Goal: Transaction & Acquisition: Purchase product/service

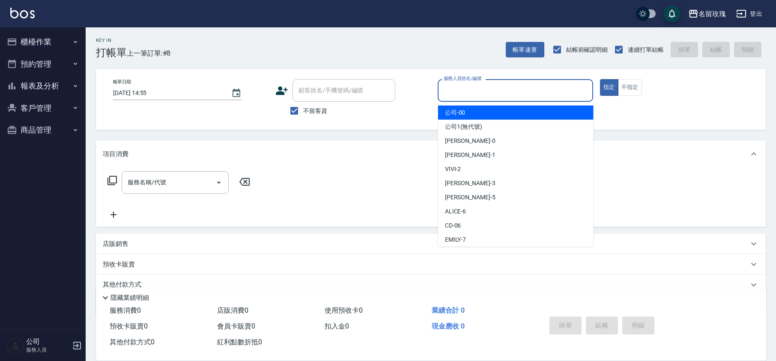
click at [479, 88] on input "服務人員姓名/編號" at bounding box center [515, 90] width 148 height 15
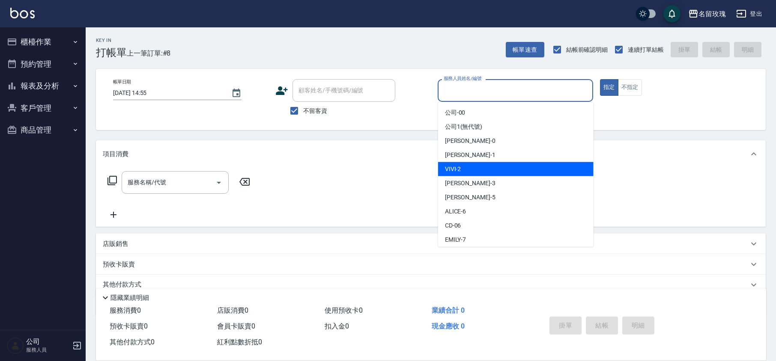
click at [478, 168] on div "VIVI -2" at bounding box center [515, 169] width 155 height 14
type input "VIVI-2"
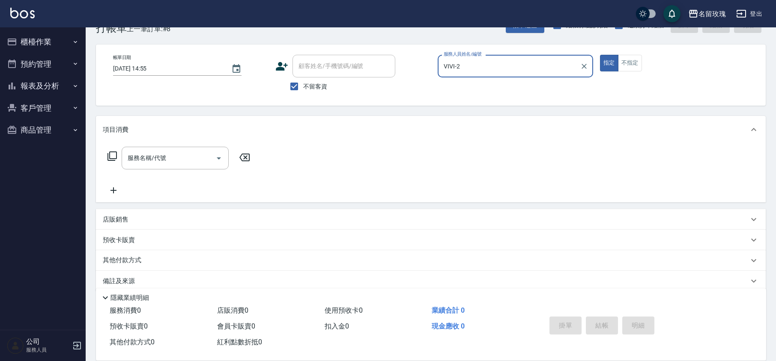
scroll to position [35, 0]
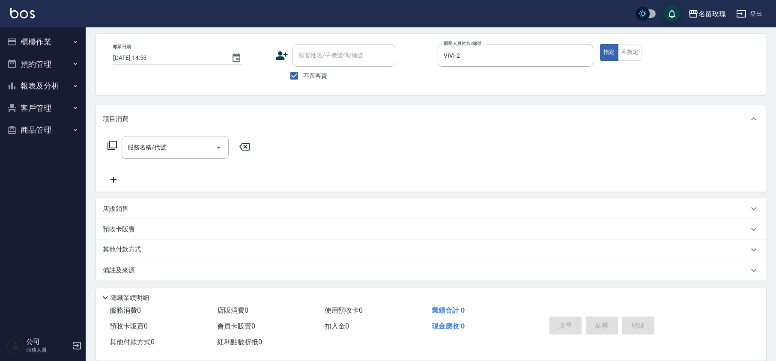
click at [122, 209] on p "店販銷售" at bounding box center [116, 209] width 26 height 9
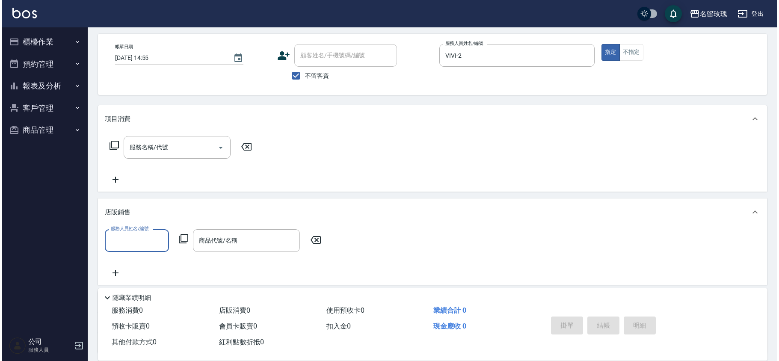
scroll to position [0, 0]
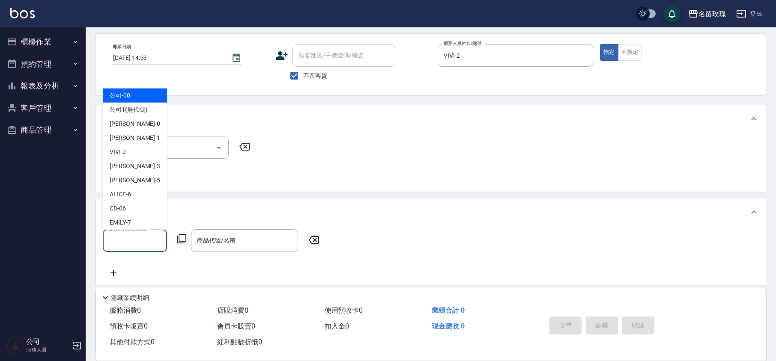
click at [122, 236] on input "服務人員姓名/編號" at bounding box center [135, 240] width 56 height 15
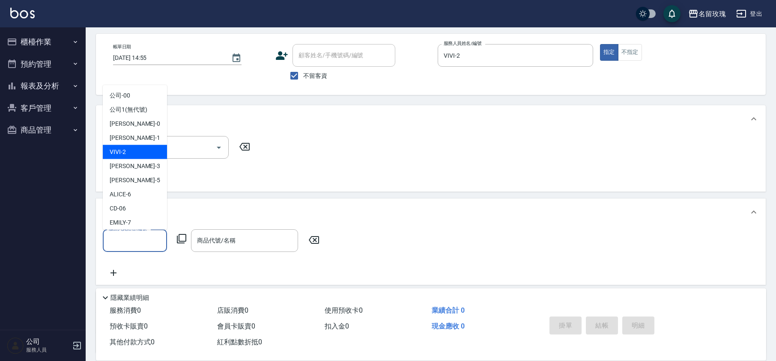
click at [129, 146] on div "VIVI -2" at bounding box center [135, 152] width 64 height 14
type input "VIVI-2"
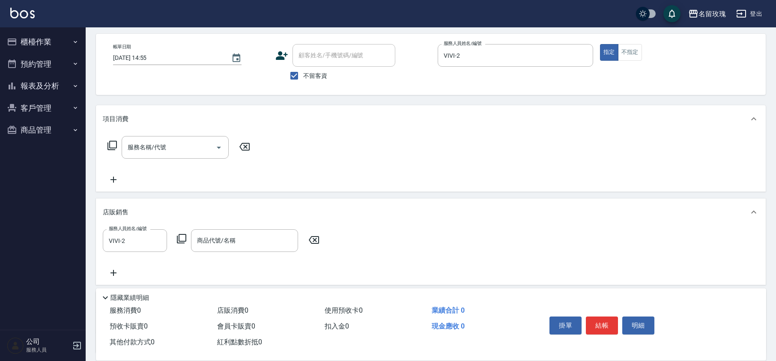
click at [182, 236] on icon at bounding box center [181, 239] width 10 height 10
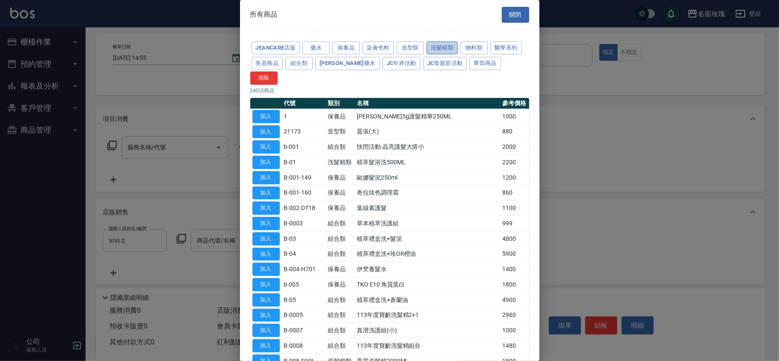
click at [446, 47] on button "洗髮精類" at bounding box center [443, 48] width 32 height 13
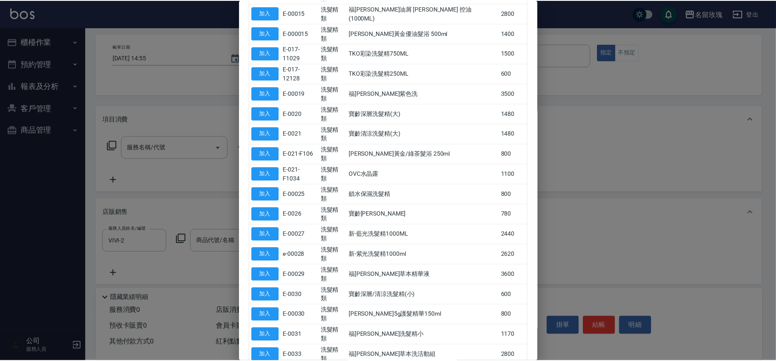
scroll to position [338, 0]
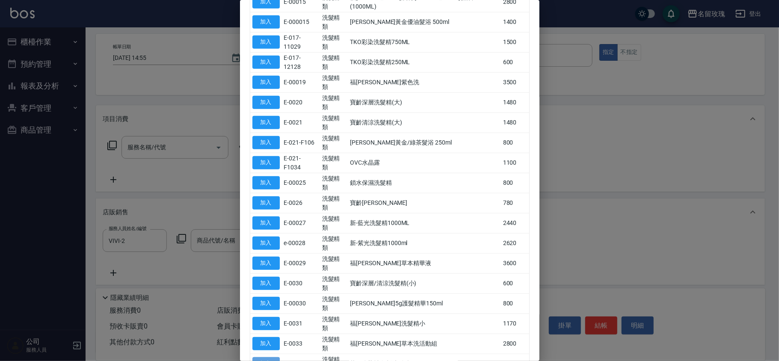
click at [272, 357] on button "加入" at bounding box center [266, 363] width 27 height 13
type input "華田彩染補色劑洗髮精"
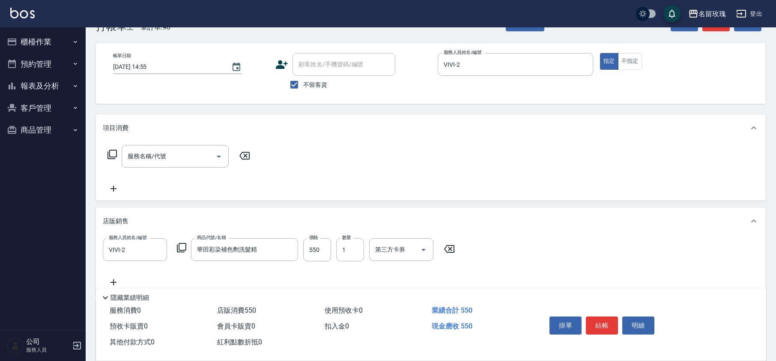
scroll to position [0, 0]
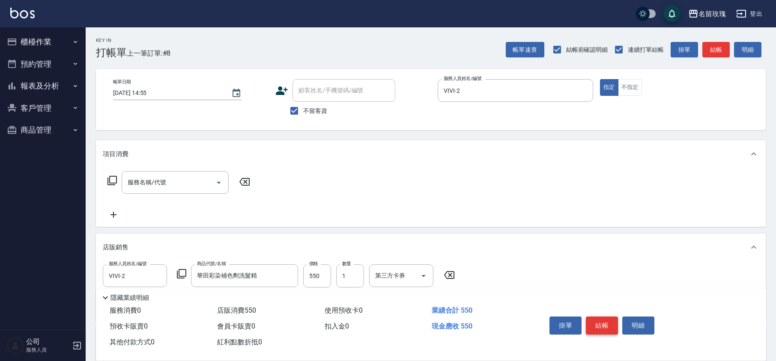
click at [600, 324] on button "結帳" at bounding box center [602, 326] width 32 height 18
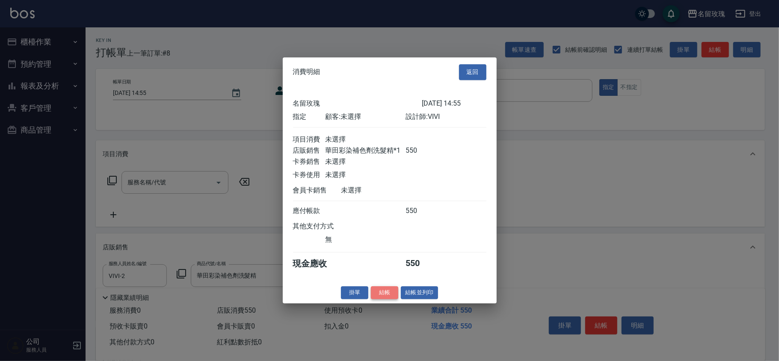
click at [388, 294] on button "結帳" at bounding box center [384, 292] width 27 height 13
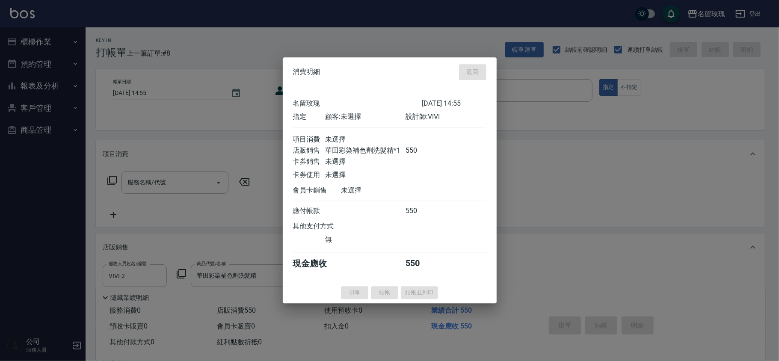
type input "[DATE] 16:06"
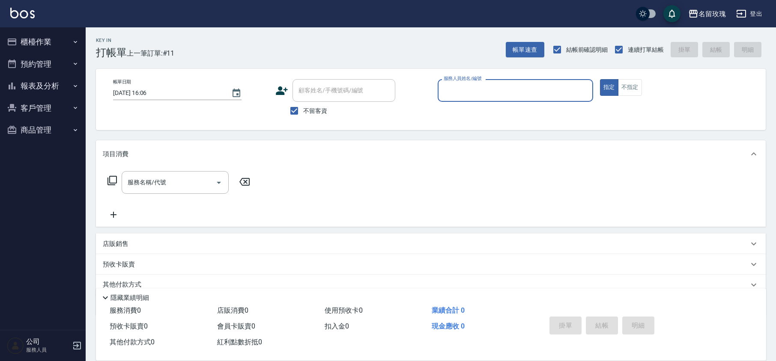
click at [475, 91] on input "服務人員姓名/編號" at bounding box center [515, 90] width 148 height 15
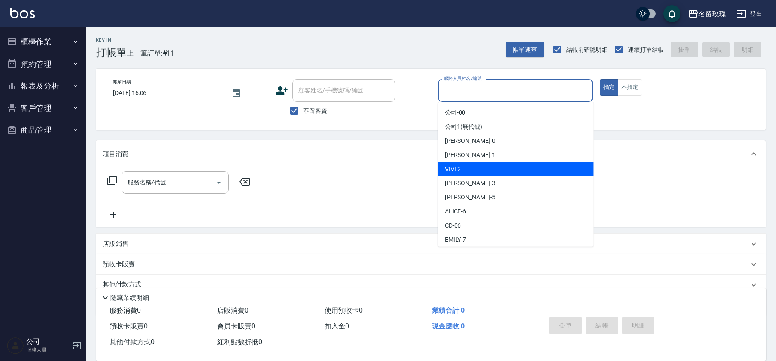
click at [471, 168] on div "VIVI -2" at bounding box center [515, 169] width 155 height 14
type input "VIVI-2"
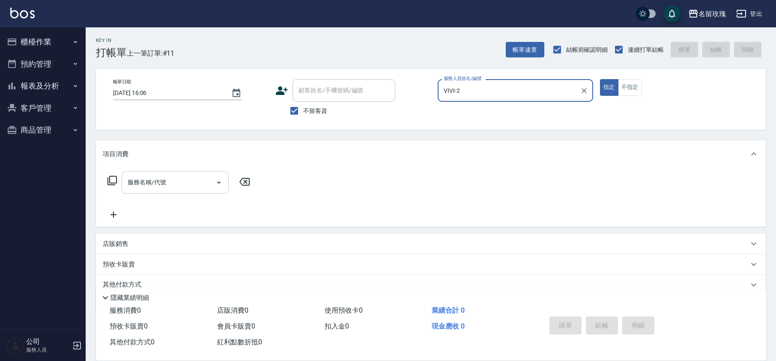
click at [155, 181] on input "服務名稱/代號" at bounding box center [168, 182] width 86 height 15
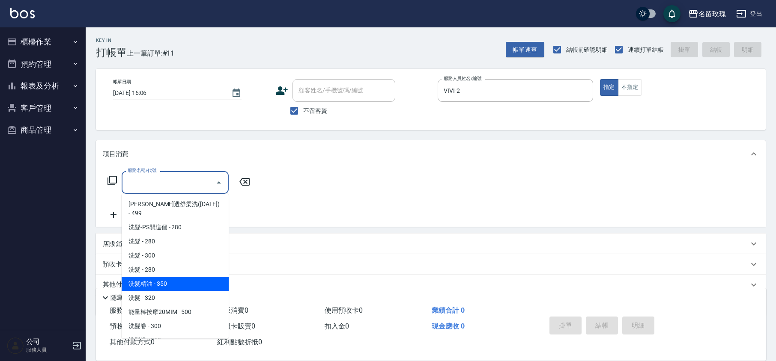
click at [175, 277] on span "洗髮精油 - 350" at bounding box center [175, 284] width 107 height 14
type input "洗髮精油(206)"
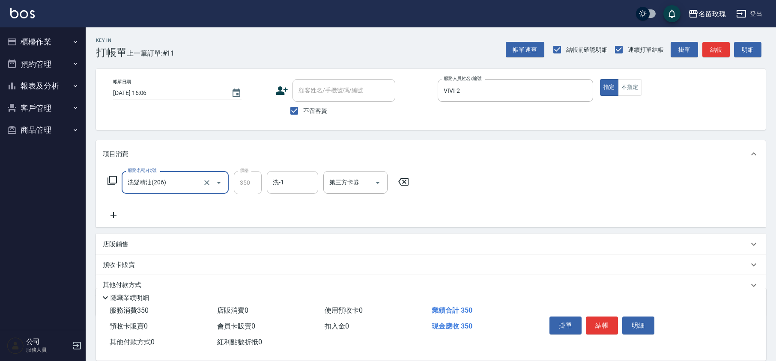
click at [277, 179] on input "洗-1" at bounding box center [293, 182] width 44 height 15
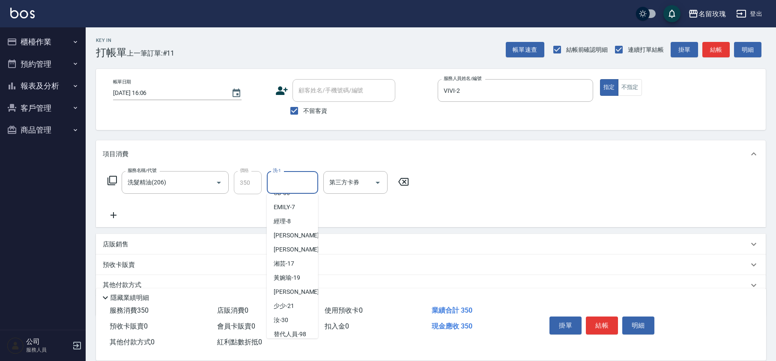
scroll to position [168, 0]
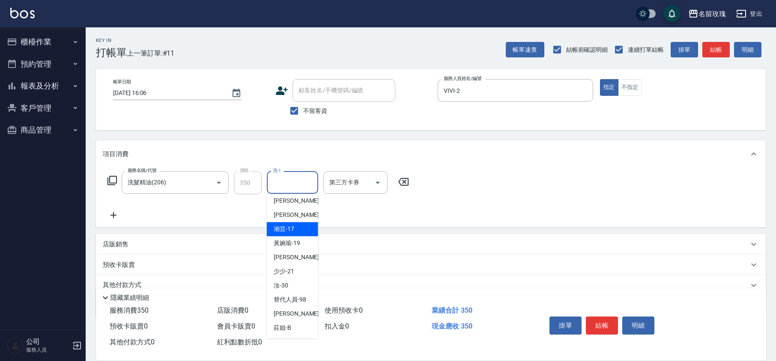
click at [291, 231] on span "湘芸 -17" at bounding box center [284, 229] width 21 height 9
type input "湘芸-17"
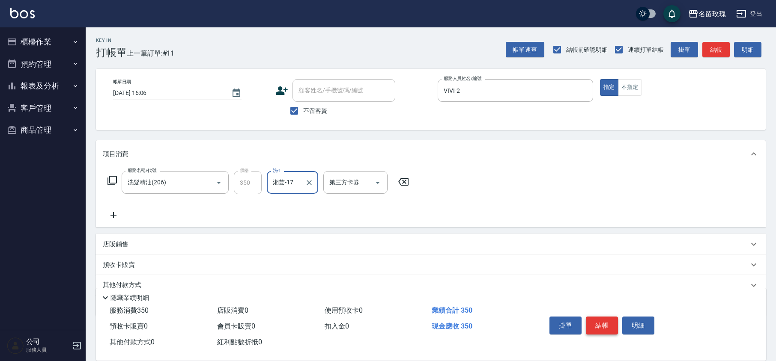
click at [602, 317] on button "結帳" at bounding box center [602, 326] width 32 height 18
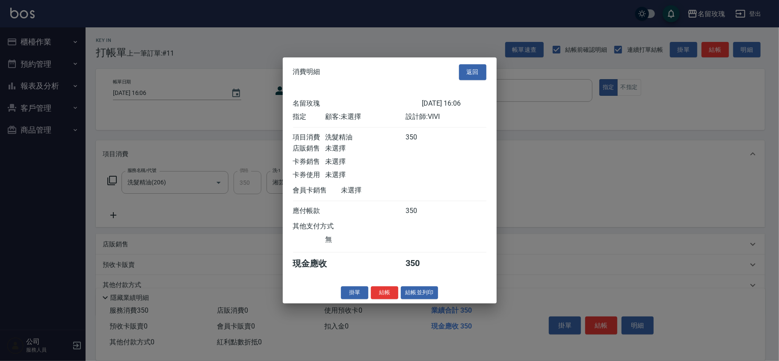
click at [379, 298] on button "結帳" at bounding box center [384, 292] width 27 height 13
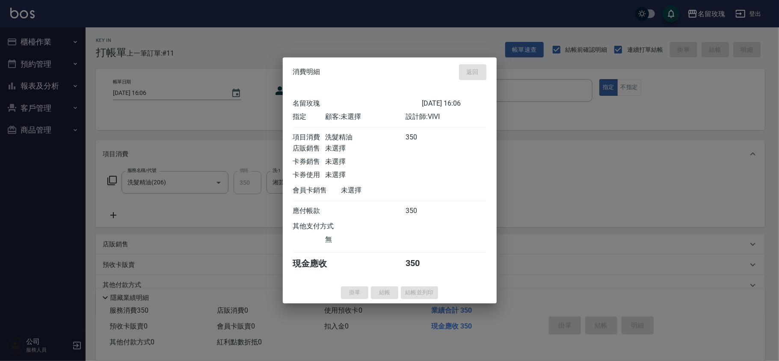
type input "[DATE] 16:21"
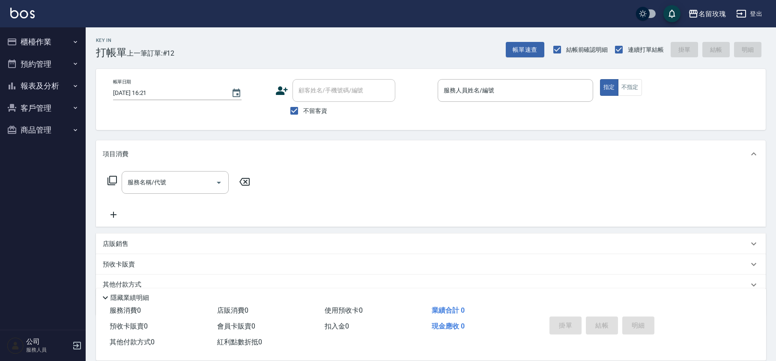
click at [314, 107] on span "不留客資" at bounding box center [315, 111] width 24 height 9
click at [303, 107] on input "不留客資" at bounding box center [294, 111] width 18 height 18
checkbox input "false"
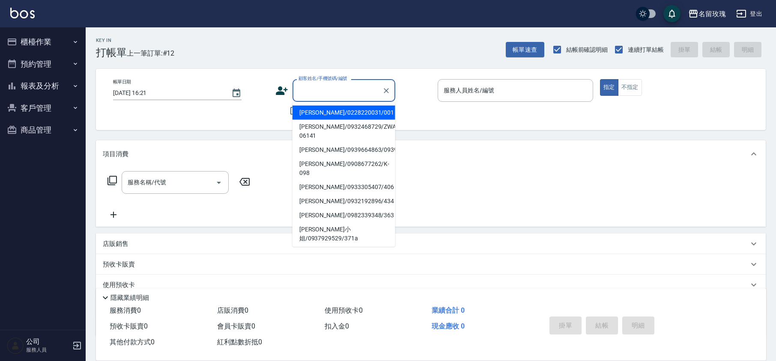
click at [320, 92] on input "顧客姓名/手機號碼/編號" at bounding box center [337, 90] width 82 height 15
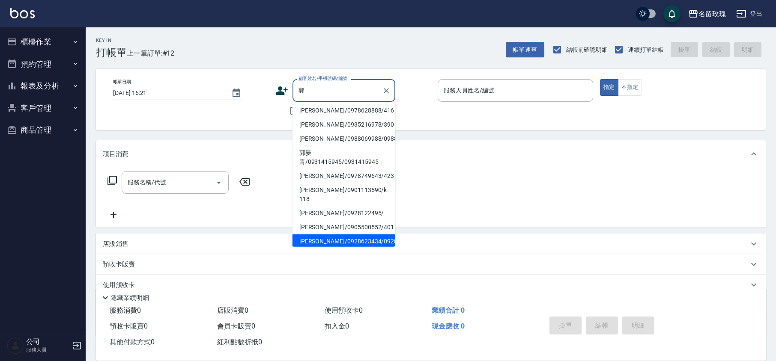
scroll to position [0, 0]
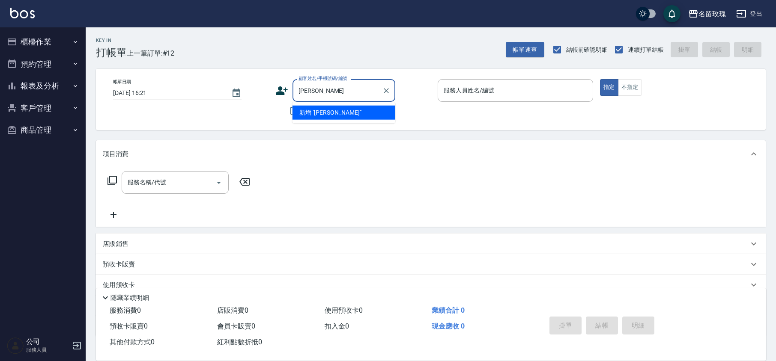
type input "郭"
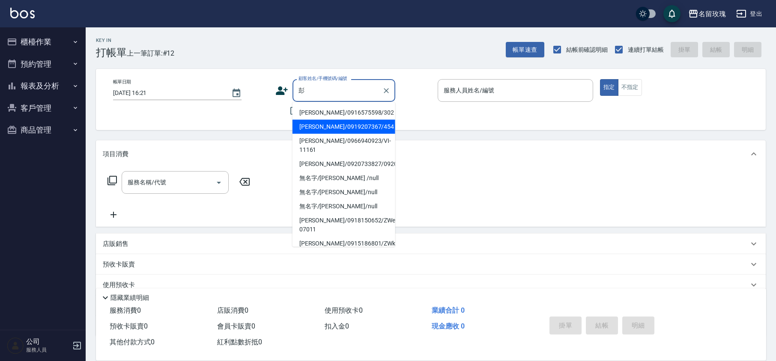
click at [337, 124] on li "[PERSON_NAME]/0919207367/454" at bounding box center [343, 127] width 103 height 14
type input "[PERSON_NAME]/0919207367/454"
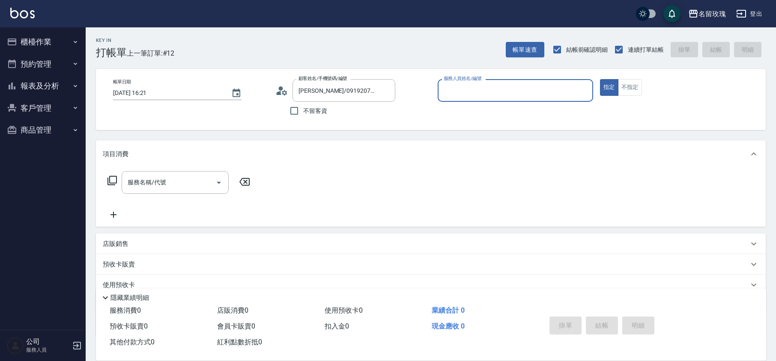
type input "VIVI-2"
click at [280, 95] on icon at bounding box center [281, 90] width 13 height 13
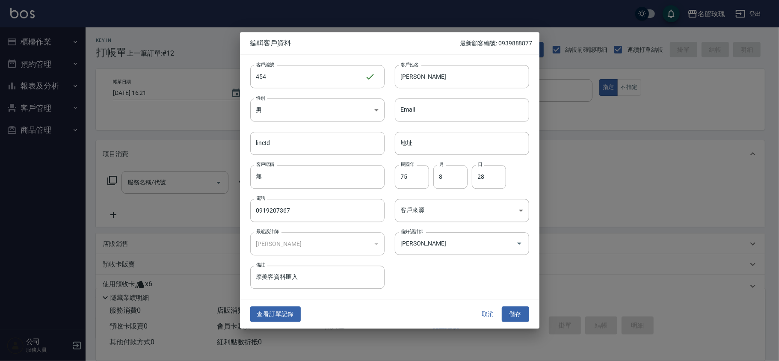
click at [483, 316] on button "取消" at bounding box center [488, 314] width 27 height 16
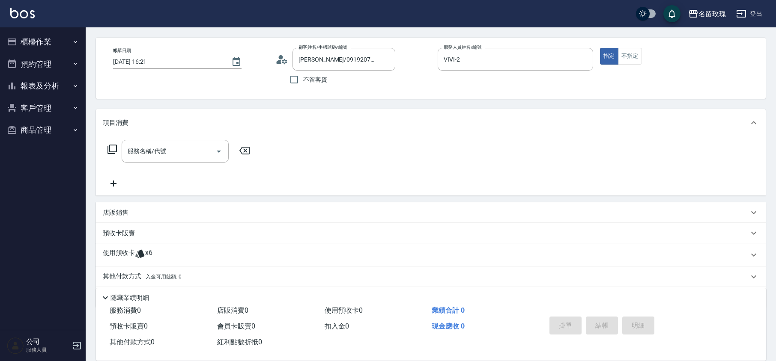
scroll to position [58, 0]
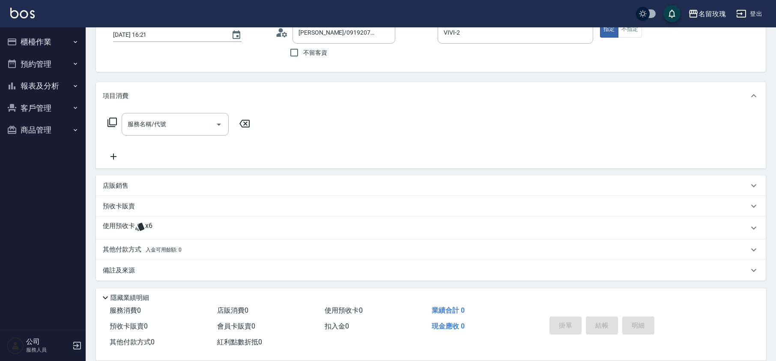
click at [148, 225] on span "x6" at bounding box center [148, 228] width 7 height 13
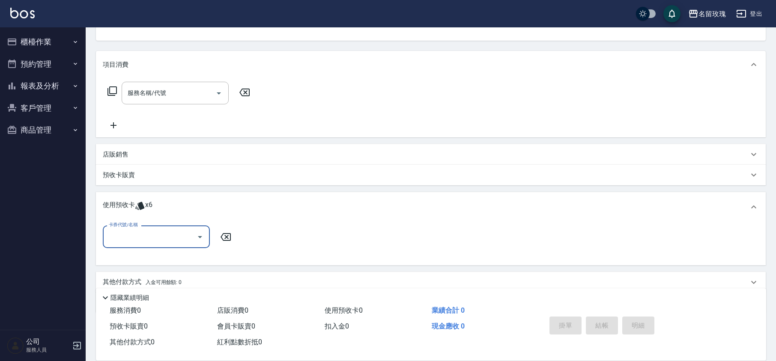
scroll to position [122, 0]
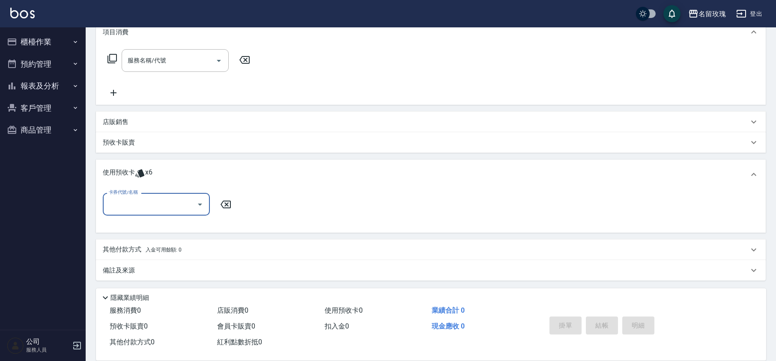
click at [155, 196] on div "卡券代號/名稱" at bounding box center [156, 204] width 107 height 23
click at [148, 227] on div "113 剪髮卡四送1-700 剩餘6張 113170-172" at bounding box center [156, 230] width 107 height 23
type input "113 剪髮卡四送1-700 113170-172"
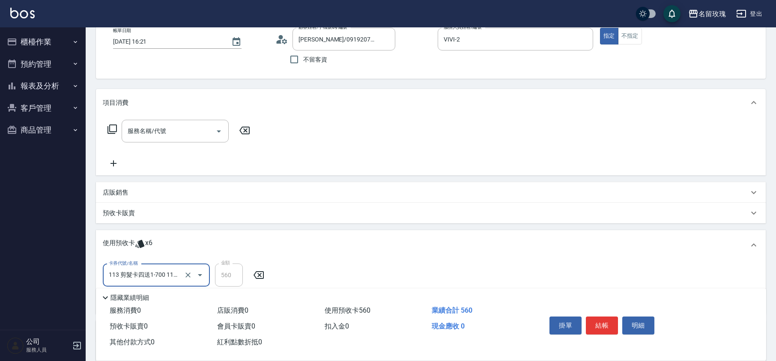
scroll to position [0, 0]
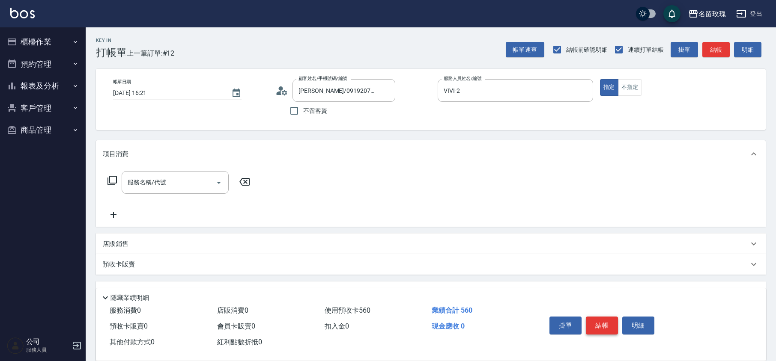
click at [591, 324] on button "結帳" at bounding box center [602, 326] width 32 height 18
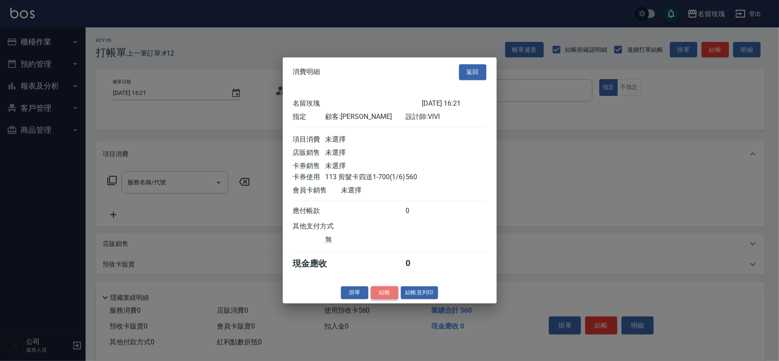
click at [376, 300] on button "結帳" at bounding box center [384, 292] width 27 height 13
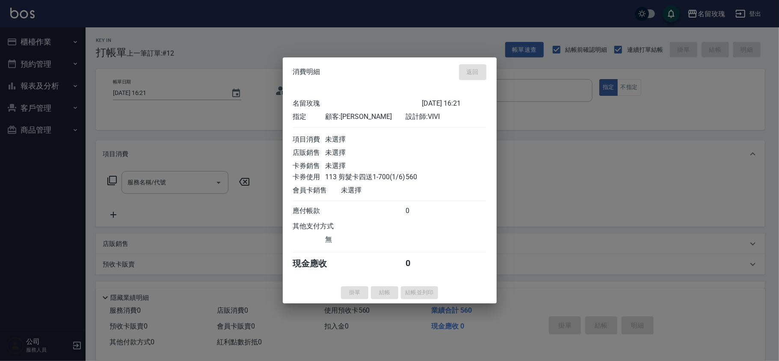
type input "[DATE] 16:30"
